Goal: Task Accomplishment & Management: Use online tool/utility

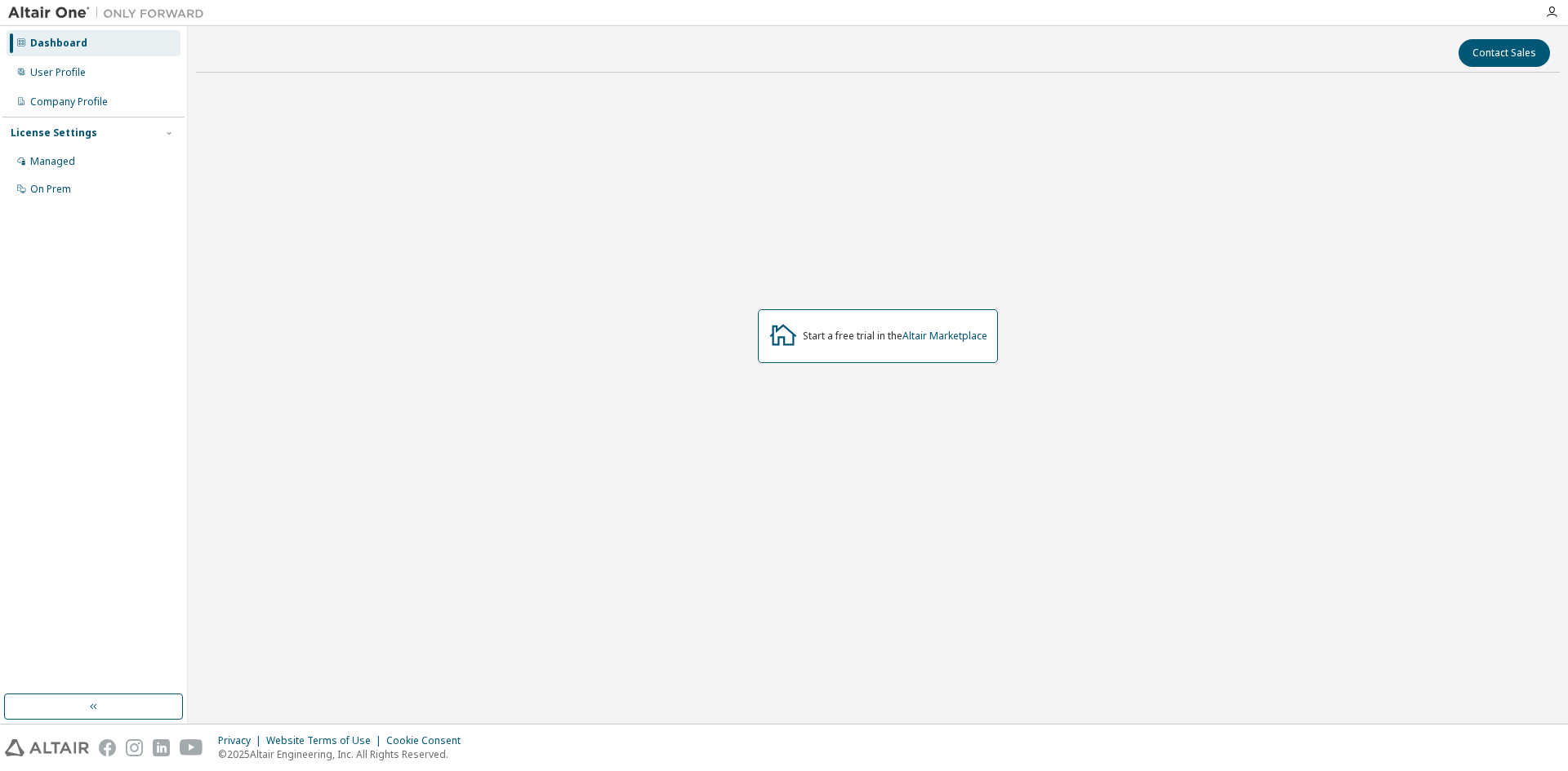
click at [1073, 425] on div "Start a free trial in the Altair Marketplace" at bounding box center [878, 337] width 1364 height 501
click at [49, 73] on div "User Profile" at bounding box center [58, 72] width 56 height 13
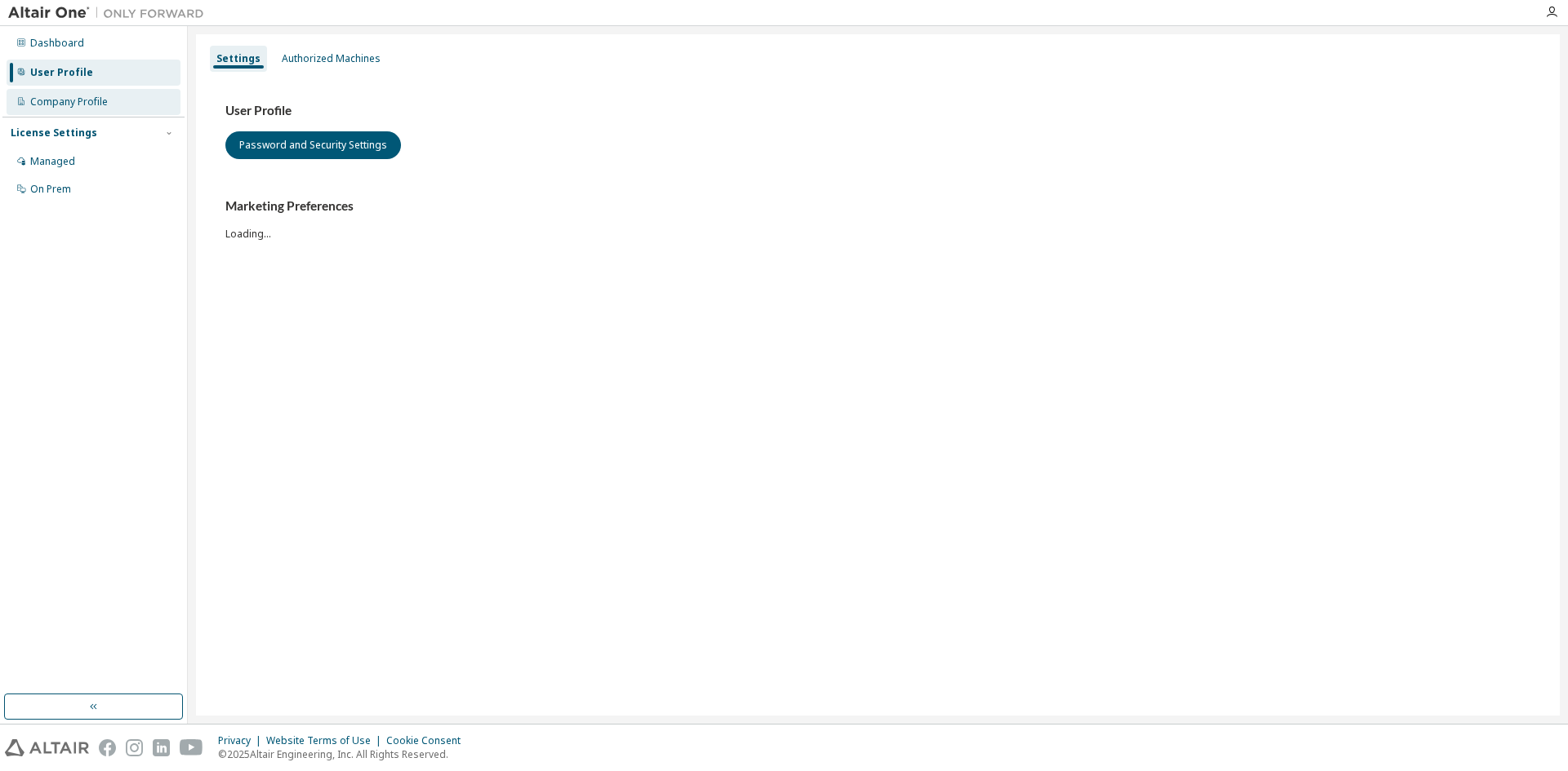
click at [61, 97] on div "Company Profile" at bounding box center [69, 101] width 78 height 13
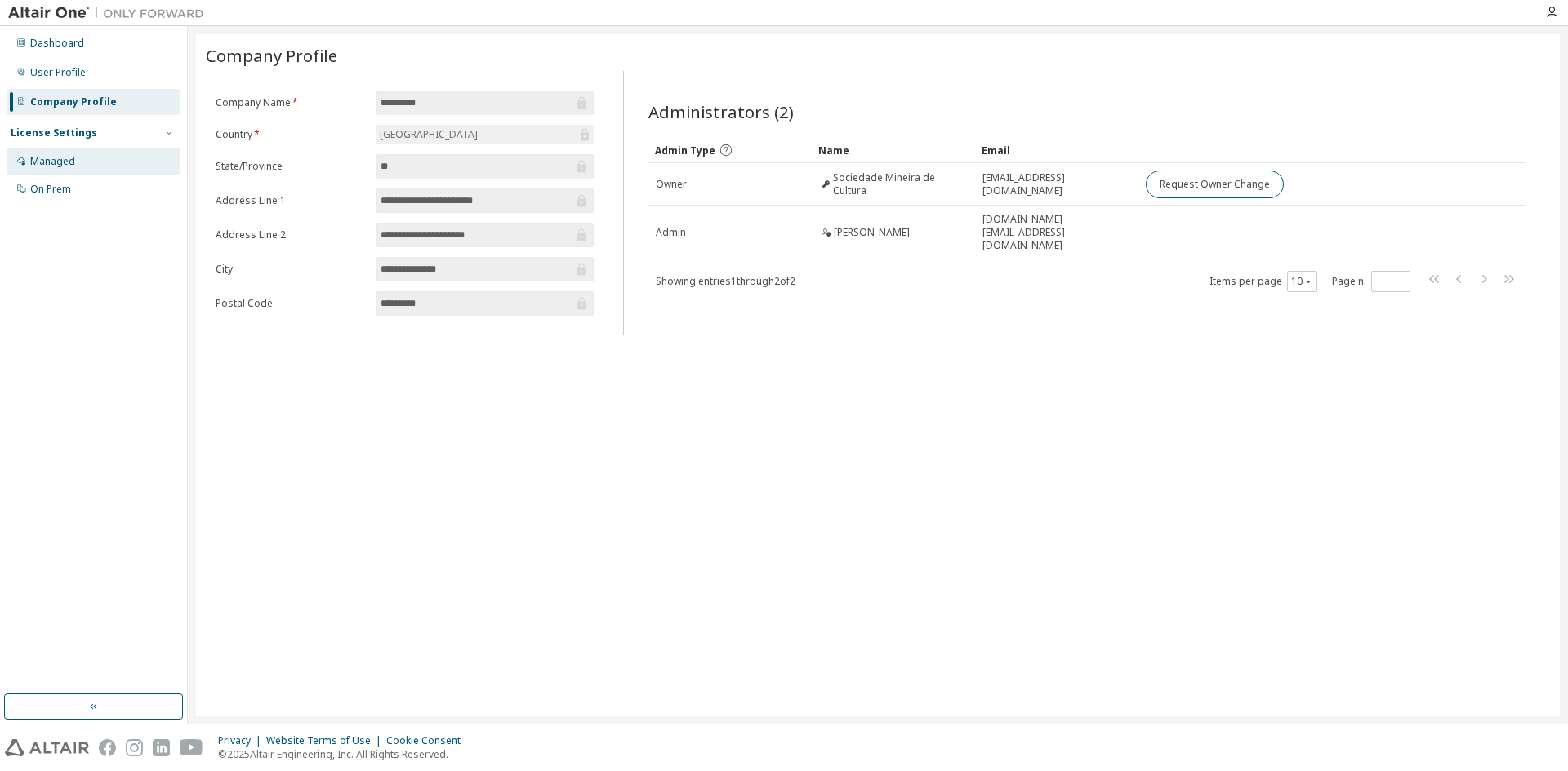
click at [63, 152] on div "Managed" at bounding box center [94, 161] width 174 height 26
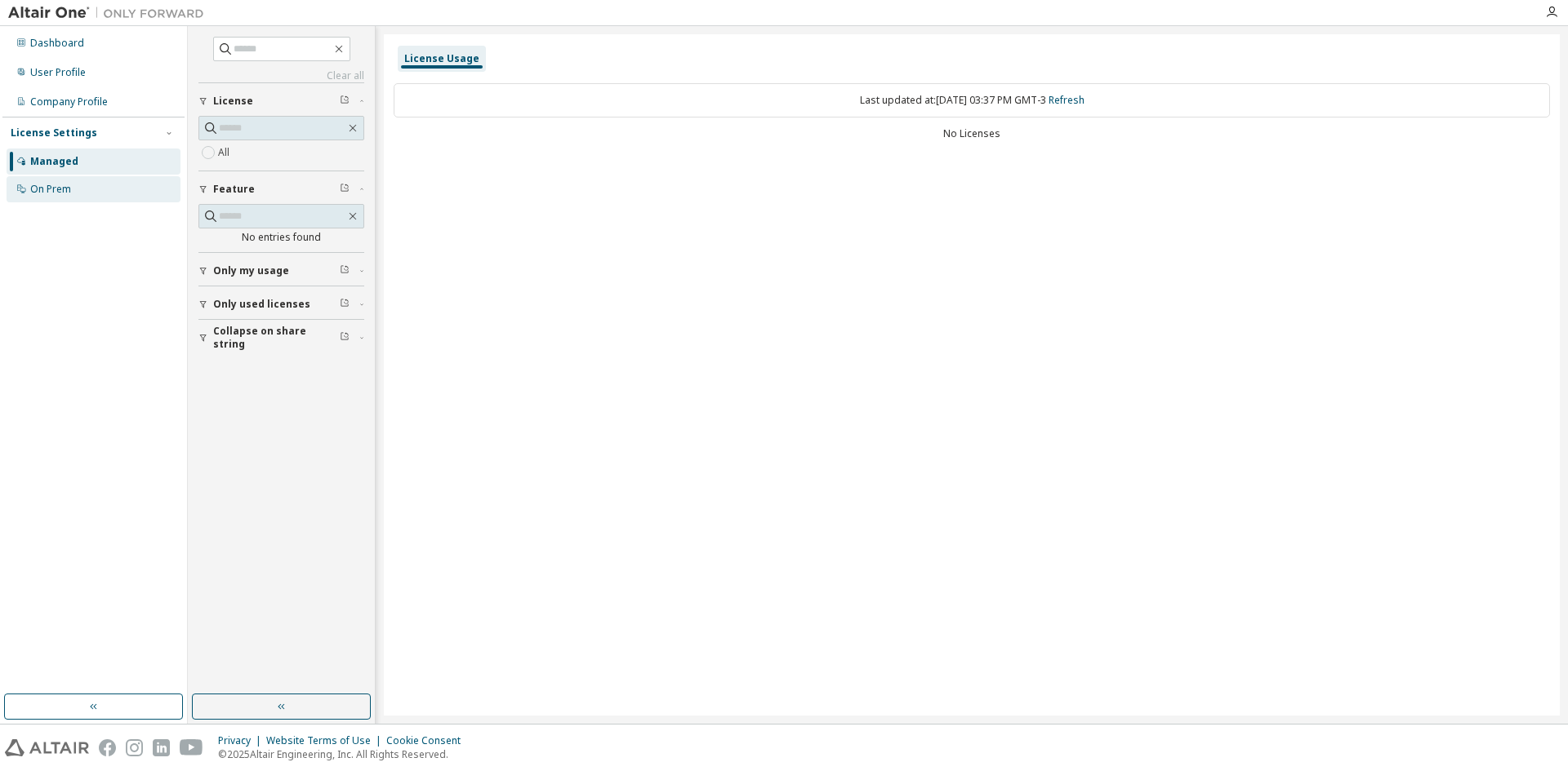
click at [68, 185] on div "On Prem" at bounding box center [51, 189] width 41 height 13
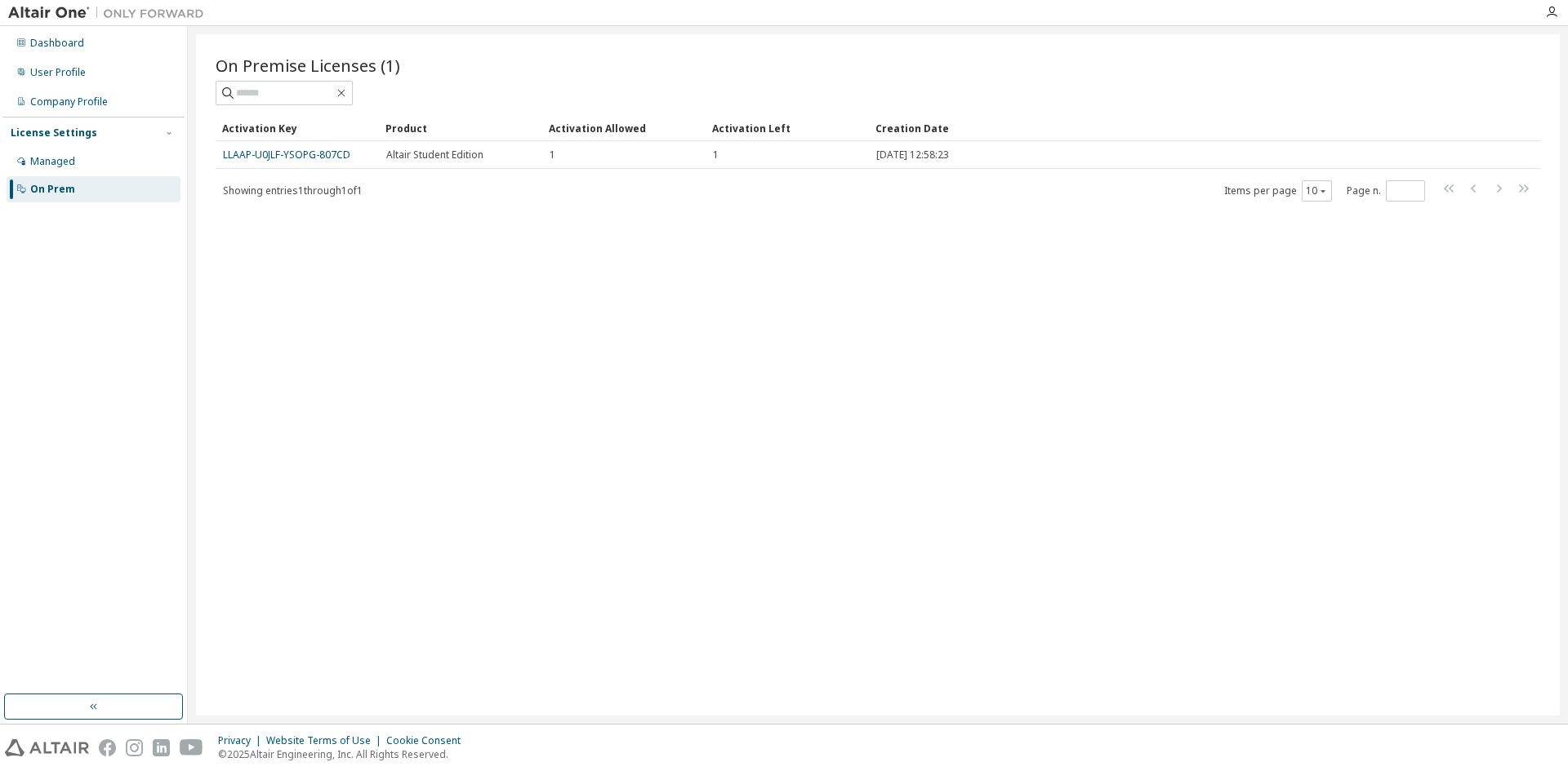
click at [455, 233] on div "On Premise Licenses (1) Clear Load Save Save As Field Operator Value Select fil…" at bounding box center [878, 375] width 1364 height 682
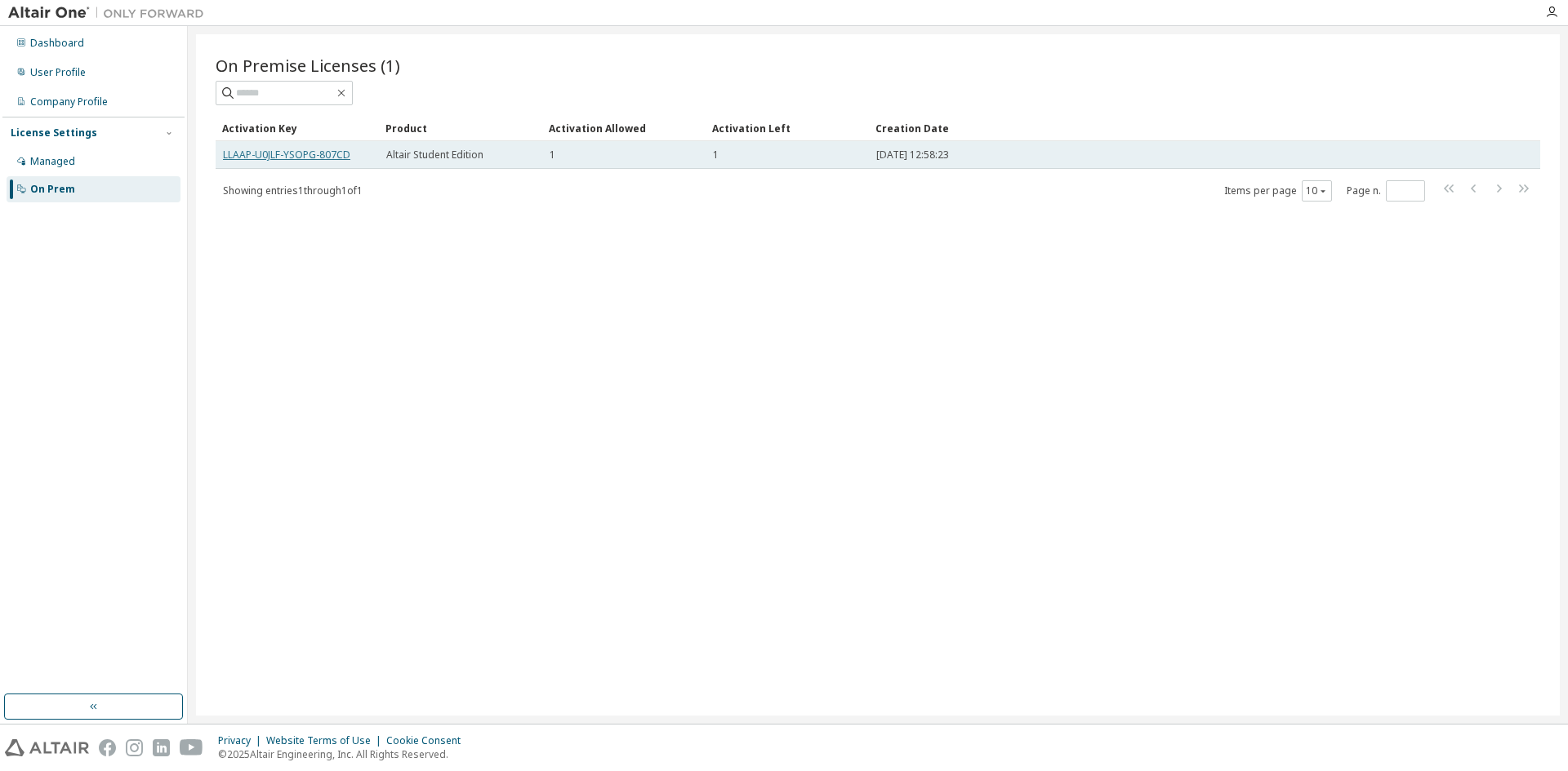
click at [316, 155] on link "LLAAP-U0JLF-YSOPG-807CD" at bounding box center [286, 154] width 127 height 13
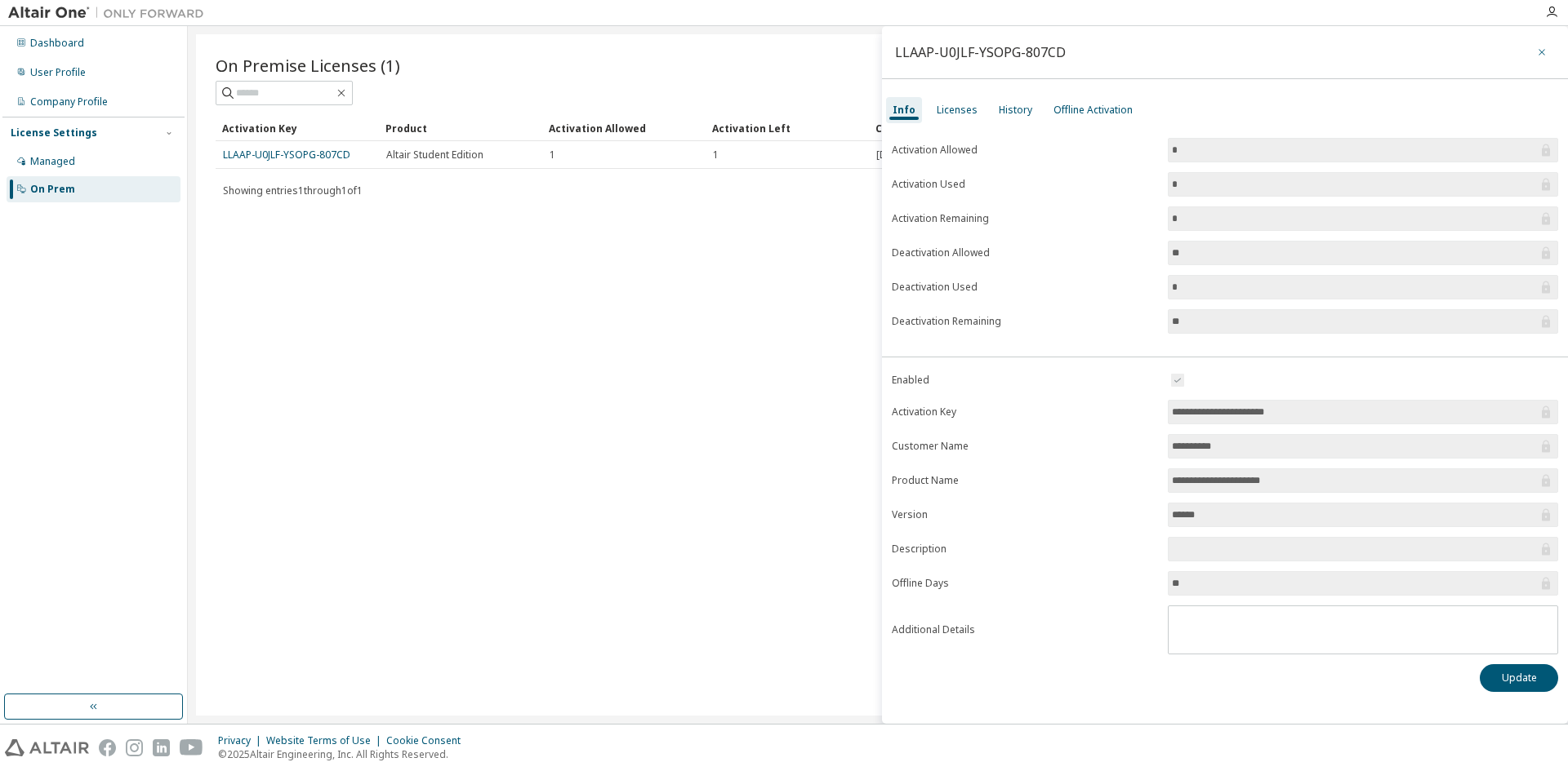
click at [1544, 50] on icon "button" at bounding box center [1542, 52] width 7 height 7
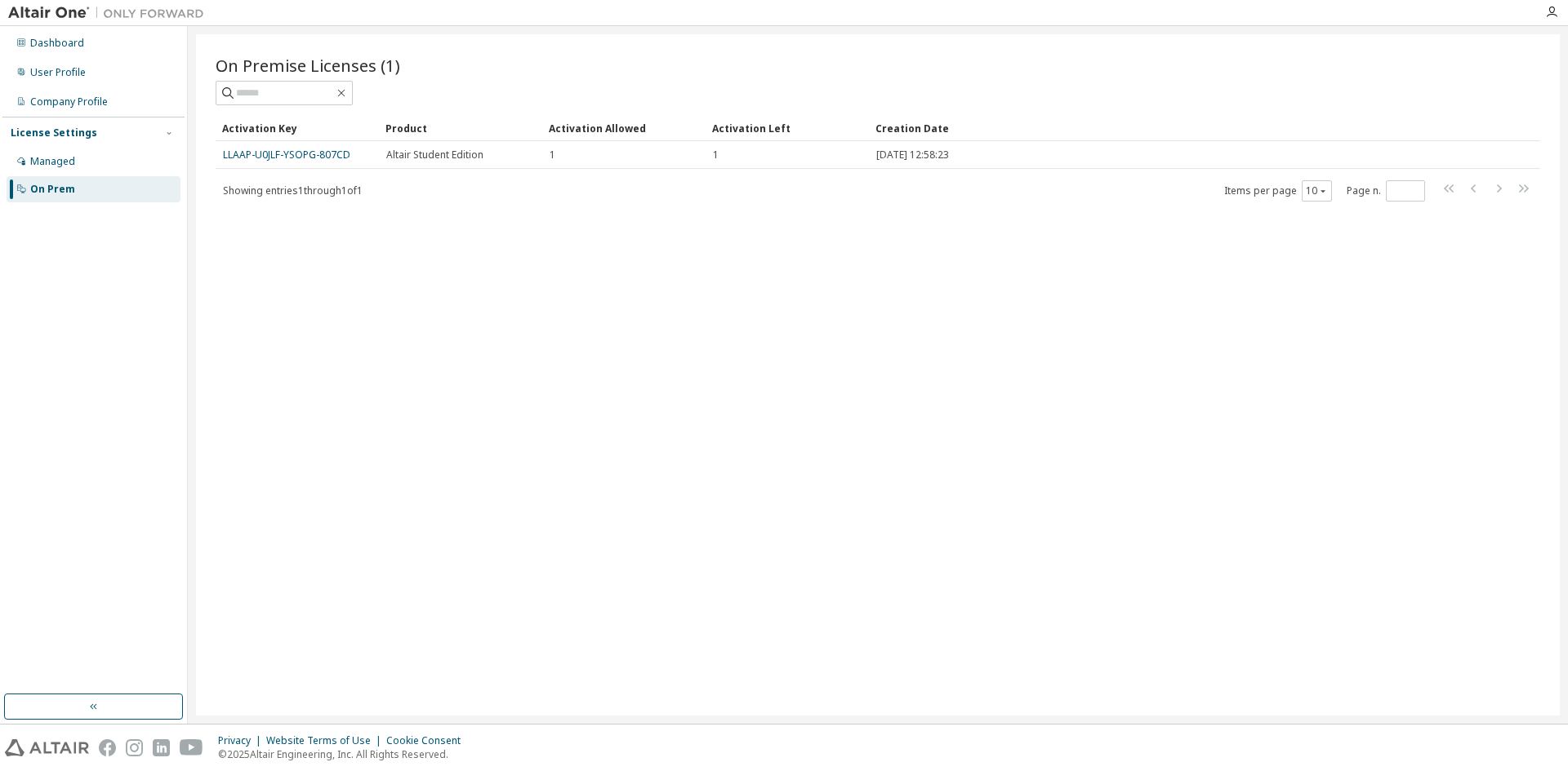
drag, startPoint x: 290, startPoint y: 156, endPoint x: 793, endPoint y: 453, distance: 584.1
click at [793, 453] on div "On Premise Licenses (1) Clear Load Save Save As Field Operator Value Select fil…" at bounding box center [878, 375] width 1364 height 682
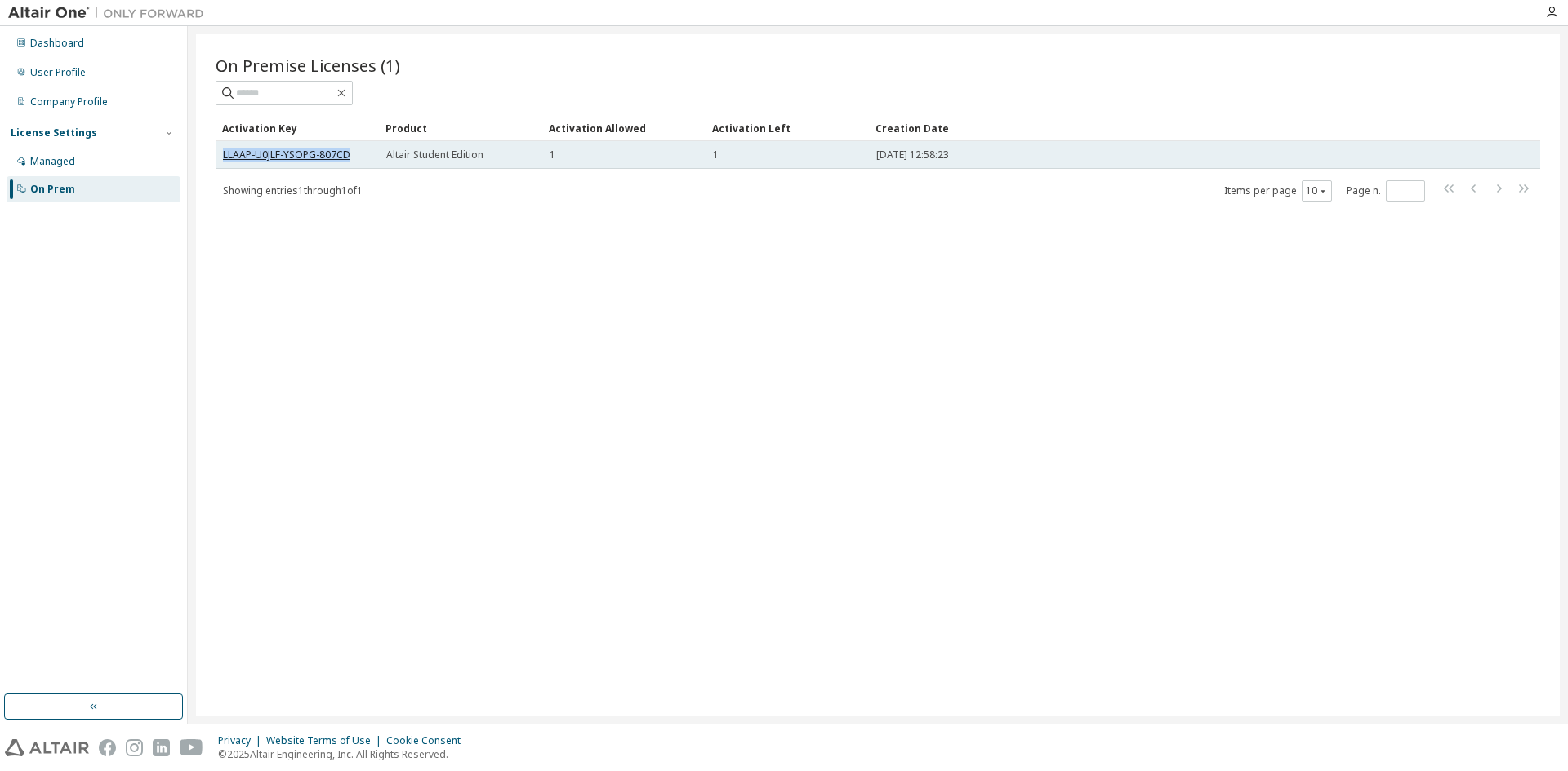
drag, startPoint x: 365, startPoint y: 156, endPoint x: 225, endPoint y: 159, distance: 140.0
click at [225, 159] on div "LLAAP-U0JLF-YSOPG-807CD" at bounding box center [297, 154] width 149 height 13
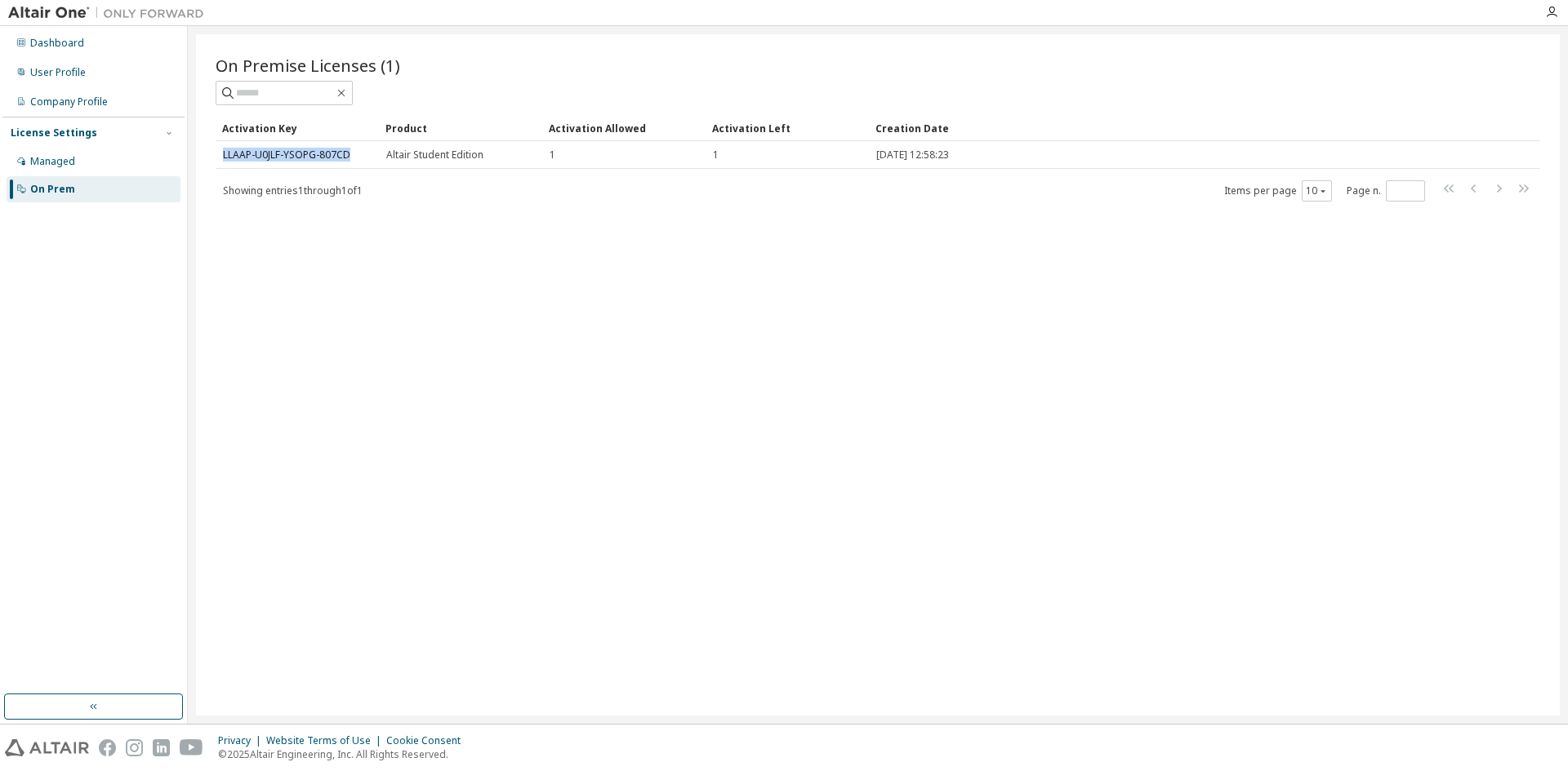
copy link "LLAAP-U0JLF-YSOPG-807CD"
